Goal: Information Seeking & Learning: Learn about a topic

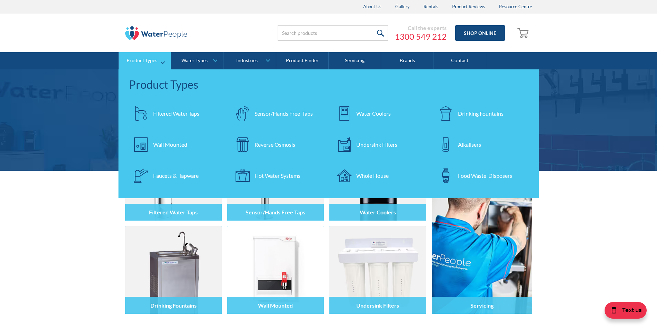
click at [468, 113] on div "Drinking Fountains" at bounding box center [481, 113] width 46 height 8
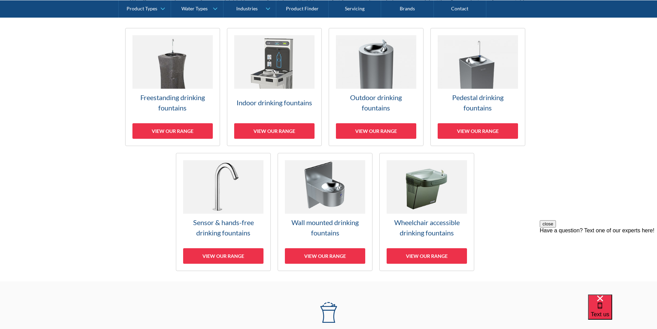
scroll to position [207, 0]
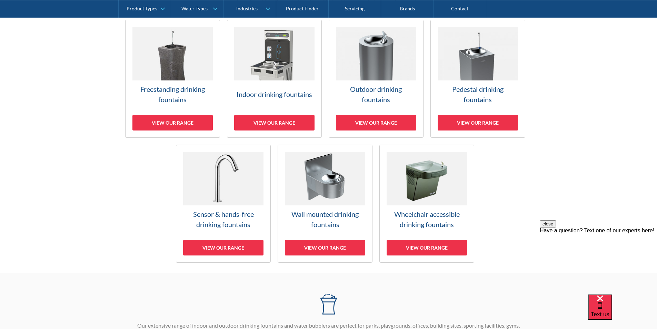
click at [326, 206] on link "Wall mounted drinking fountains View our range" at bounding box center [325, 203] width 95 height 118
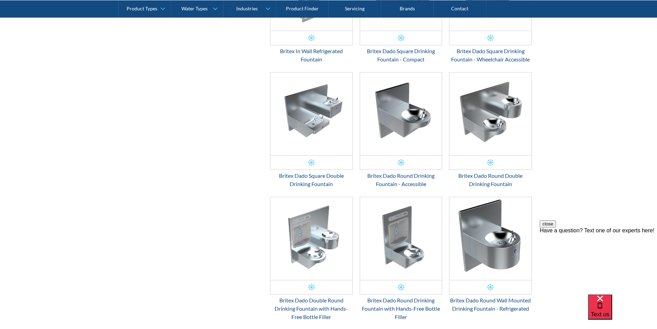
scroll to position [657, 0]
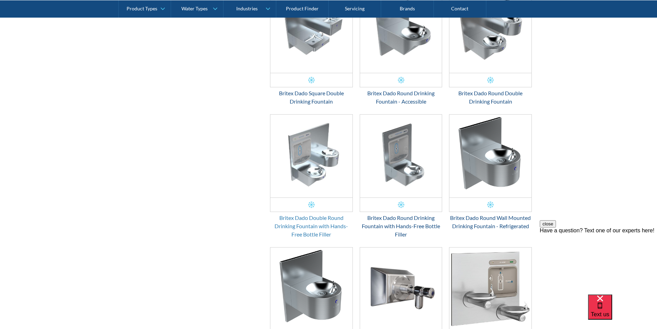
click at [319, 217] on div "Britex Dado Double Round Drinking Fountain with Hands-Free Bottle Filler" at bounding box center [311, 225] width 83 height 25
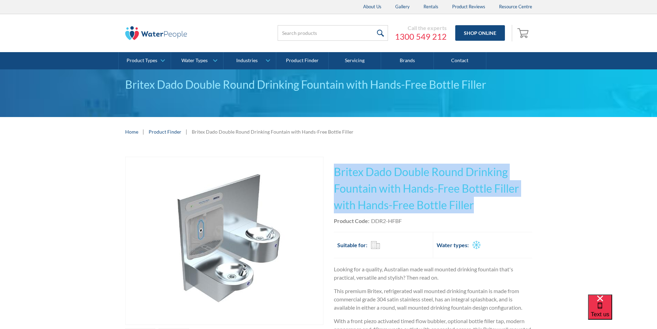
drag, startPoint x: 479, startPoint y: 205, endPoint x: 355, endPoint y: 173, distance: 127.8
click at [335, 170] on h1 "Britex Dado Double Round Drinking Fountain with Hands-Free Bottle Filler with H…" at bounding box center [433, 188] width 198 height 50
copy h1 "Britex Dado Double Round Drinking Fountain with Hands-Free Bottle Filler with H…"
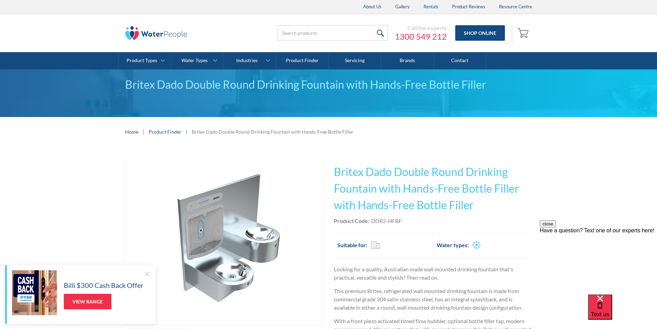
click at [412, 224] on div "Product Code: DDR2-HFBF" at bounding box center [433, 221] width 198 height 8
drag, startPoint x: 402, startPoint y: 219, endPoint x: 377, endPoint y: 215, distance: 25.8
click at [377, 215] on div "This tap design is included in our standard range tap options when you purchase…" at bounding box center [433, 296] width 198 height 279
copy div "DDR2-HFBF"
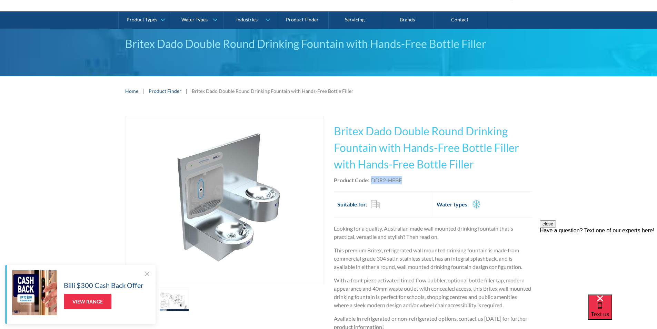
scroll to position [138, 0]
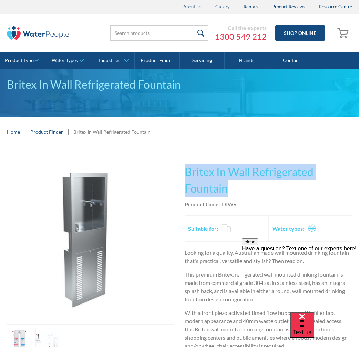
drag, startPoint x: 215, startPoint y: 187, endPoint x: 186, endPoint y: 176, distance: 31.3
click at [186, 176] on h1 "Britex In Wall Refrigerated Fountain" at bounding box center [269, 179] width 168 height 33
copy h1 "Britex In Wall Refrigerated Fountain"
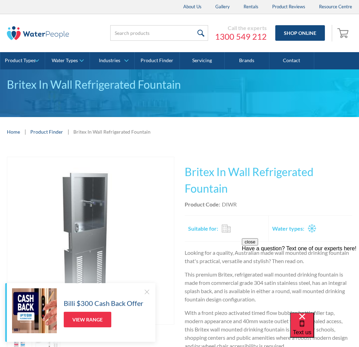
click at [234, 211] on div "This tap design is included in our standard range tap options when you purchase…" at bounding box center [269, 296] width 168 height 279
drag, startPoint x: 237, startPoint y: 204, endPoint x: 222, endPoint y: 205, distance: 14.8
click at [222, 205] on div "Product Code: DIWR" at bounding box center [269, 204] width 168 height 8
copy div "DIWR"
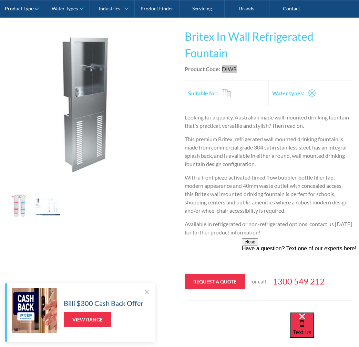
scroll to position [138, 0]
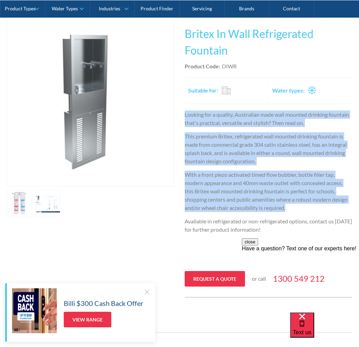
drag, startPoint x: 290, startPoint y: 207, endPoint x: 184, endPoint y: 118, distance: 138.5
click at [184, 118] on div "Play video Fits Most Brands Best Seller No items found. This tap design is incl…" at bounding box center [180, 158] width 346 height 279
copy div "Looking for a quality, Australian made wall mounted drinking fountain that's pr…"
click at [101, 109] on img "open lightbox" at bounding box center [90, 102] width 167 height 167
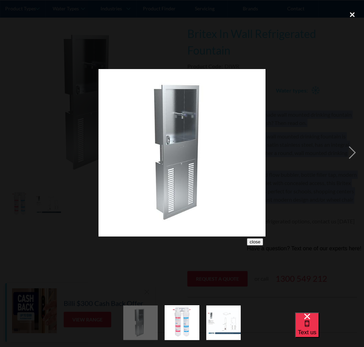
click at [353, 12] on div "close lightbox" at bounding box center [352, 14] width 23 height 15
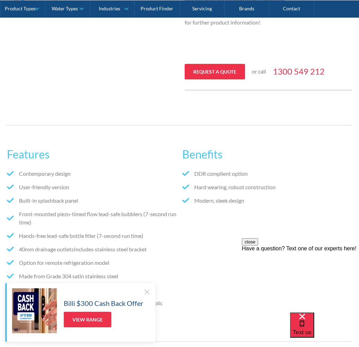
scroll to position [483, 0]
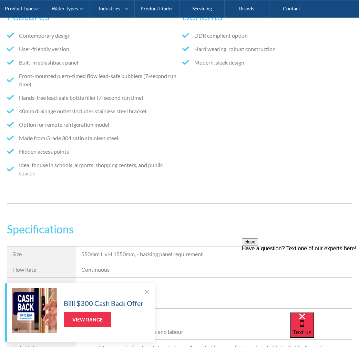
drag, startPoint x: 45, startPoint y: 176, endPoint x: 59, endPoint y: 176, distance: 13.8
click at [58, 176] on li "Ideal for use in schools, airports, shopping centers, and public spaces" at bounding box center [92, 169] width 170 height 17
click at [68, 186] on div "Contemporary design User-friendly version Built-in splashback panel Front-mount…" at bounding box center [92, 110] width 170 height 158
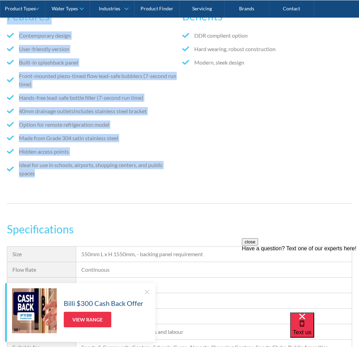
drag, startPoint x: 43, startPoint y: 170, endPoint x: 6, endPoint y: 24, distance: 150.8
click at [6, 24] on div "Features Contemporary design User-friendly version Built-in splashback panel Fr…" at bounding box center [179, 95] width 359 height 237
copy div "Features Contemporary design User-friendly version Built-in splashback panel Fr…"
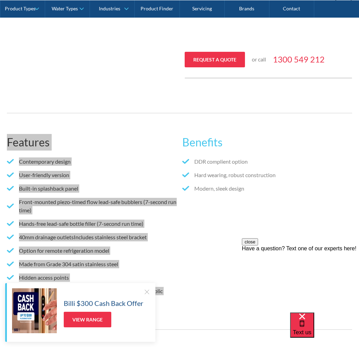
scroll to position [345, 0]
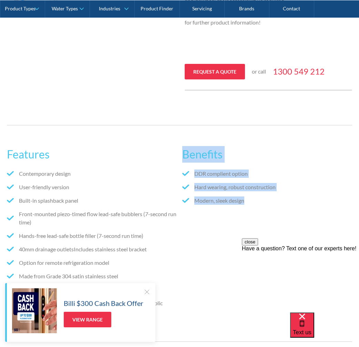
drag, startPoint x: 247, startPoint y: 200, endPoint x: 186, endPoint y: 151, distance: 78.0
click at [180, 149] on div "Features Contemporary design User-friendly version Built-in splashback panel Fr…" at bounding box center [180, 233] width 346 height 188
copy div "Benefits DDR complient option Hard wearing, robust construction Modern, sleek d…"
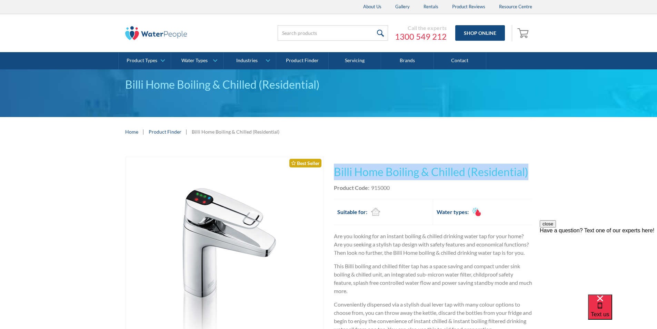
drag, startPoint x: 535, startPoint y: 171, endPoint x: 343, endPoint y: 169, distance: 191.7
click at [333, 166] on div "Play video Fits Most Brands Best Seller No items found. This tap design is incl…" at bounding box center [328, 327] width 657 height 362
copy h1 "Billi Home Boiling & Chilled (Residential)"
